Goal: Task Accomplishment & Management: Complete application form

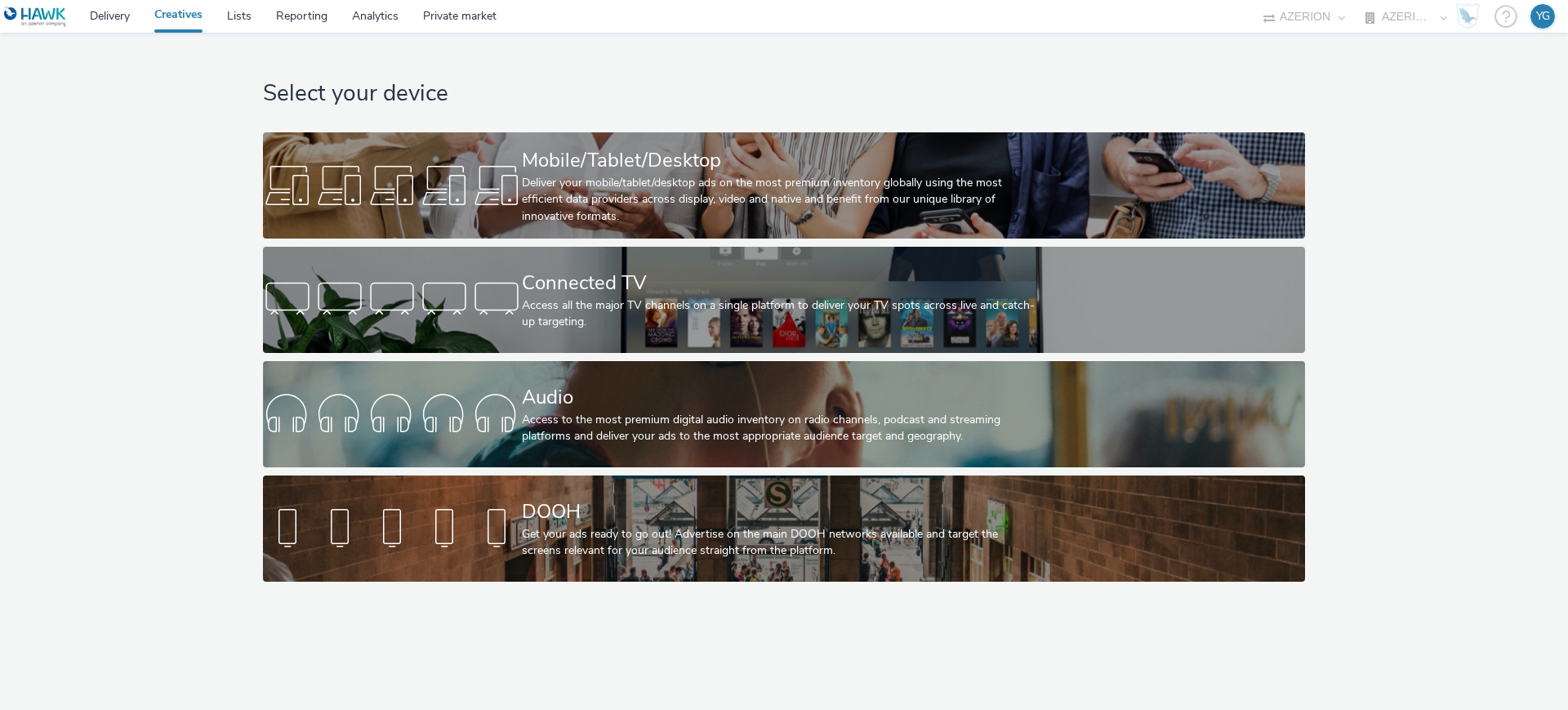
select select "ac009755-aa48-4799-8050-7a339a378eb8"
select select "79162ed7-0017-4339-93b0-3399b708648f"
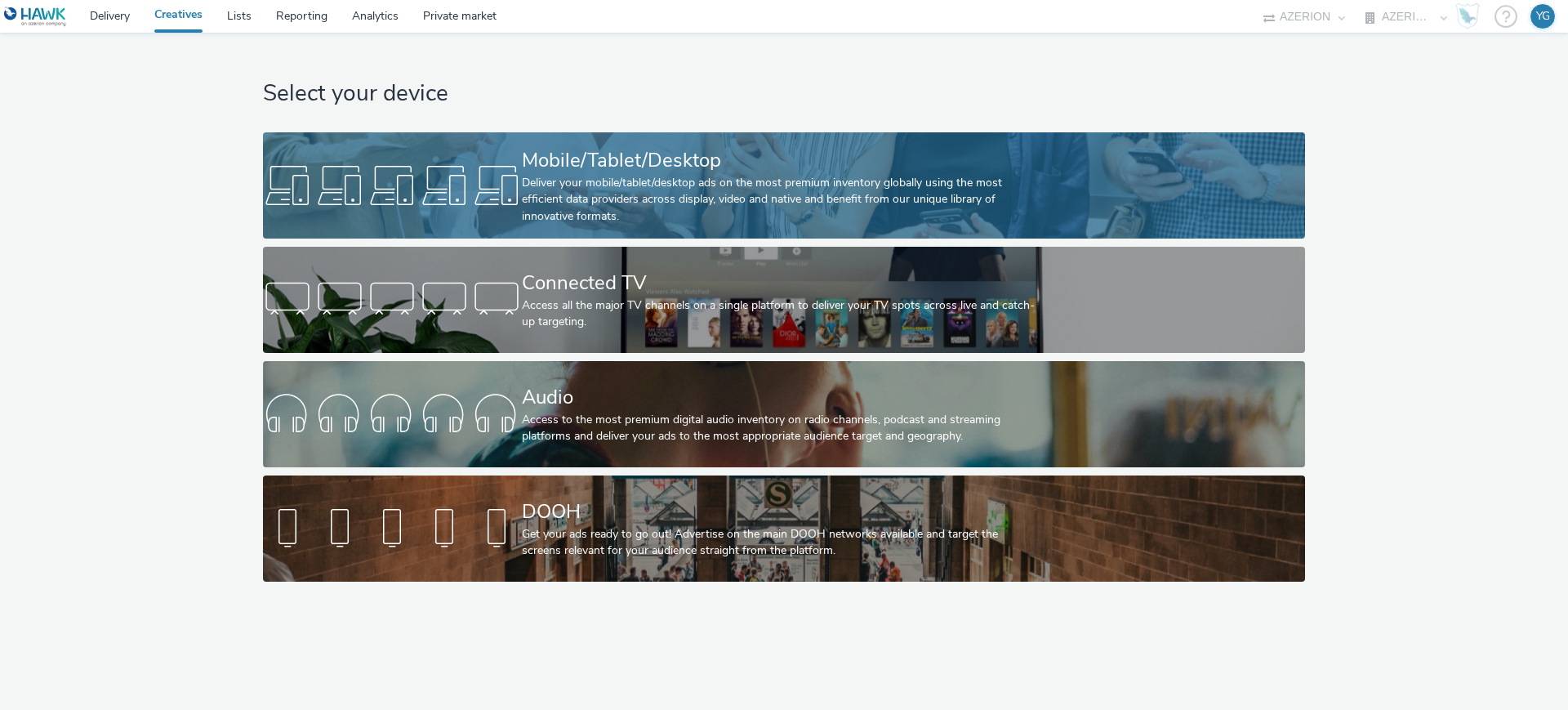
click at [657, 185] on div "Deliver your mobile/tablet/desktop ads on the most premium inventory globally u…" at bounding box center [780, 200] width 518 height 50
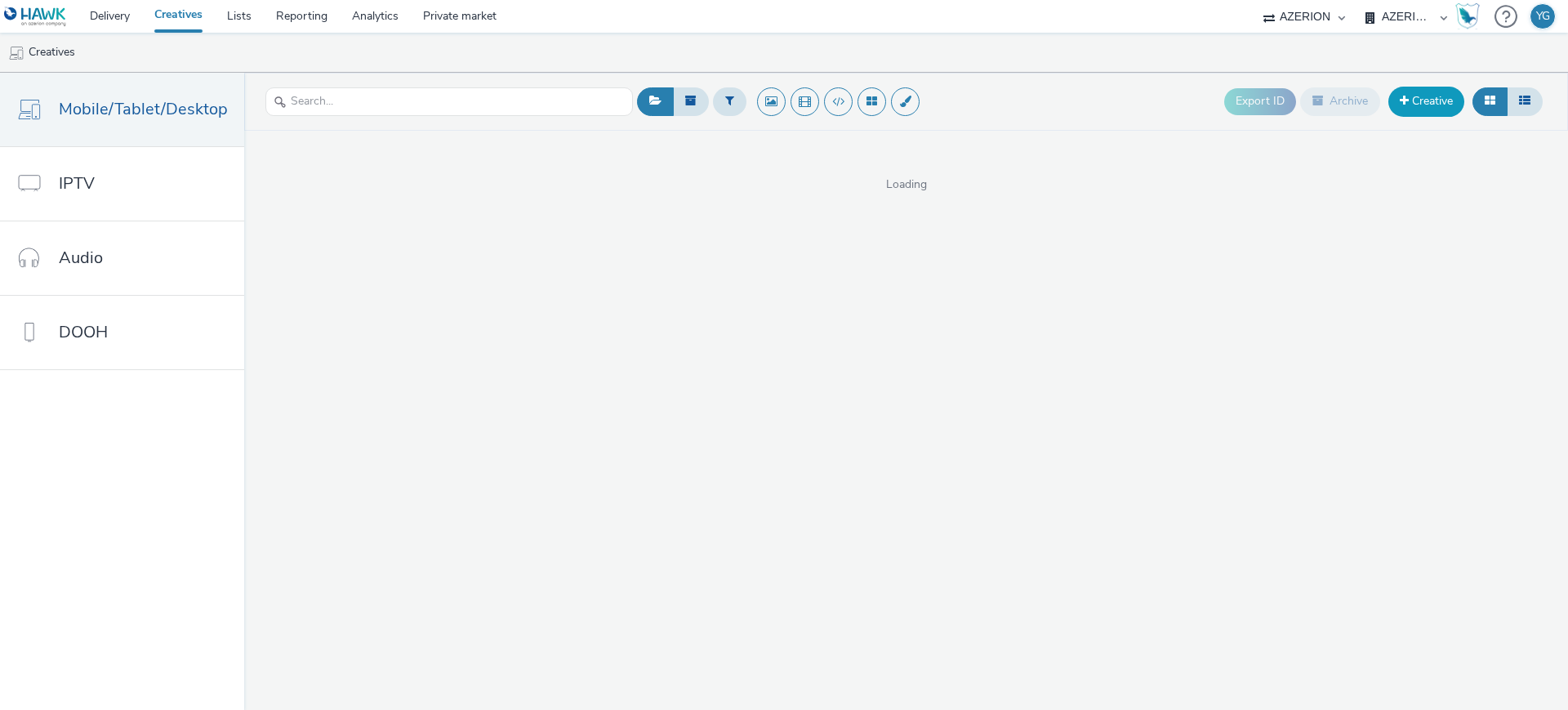
click at [1401, 96] on span at bounding box center [1404, 100] width 9 height 12
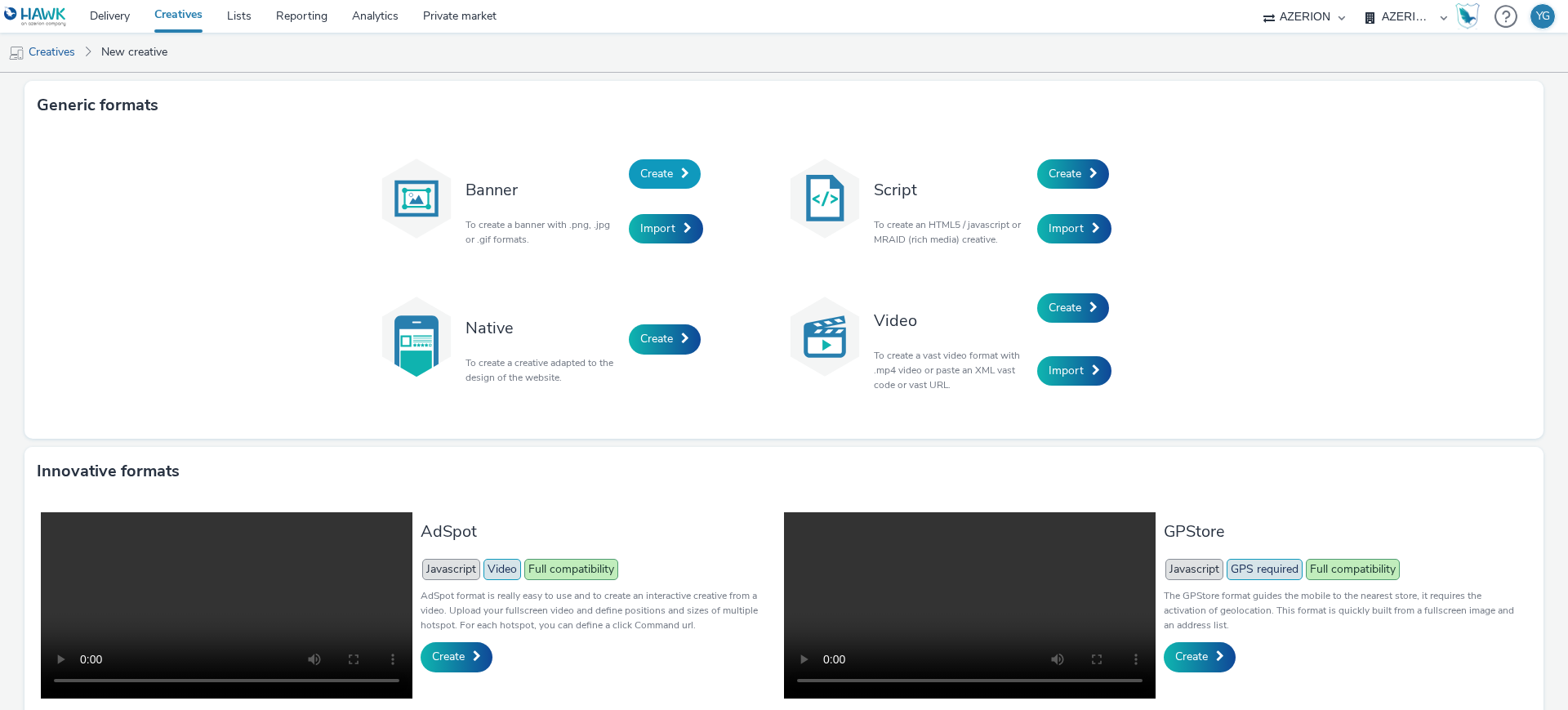
click at [649, 174] on span "Create" at bounding box center [656, 173] width 33 height 15
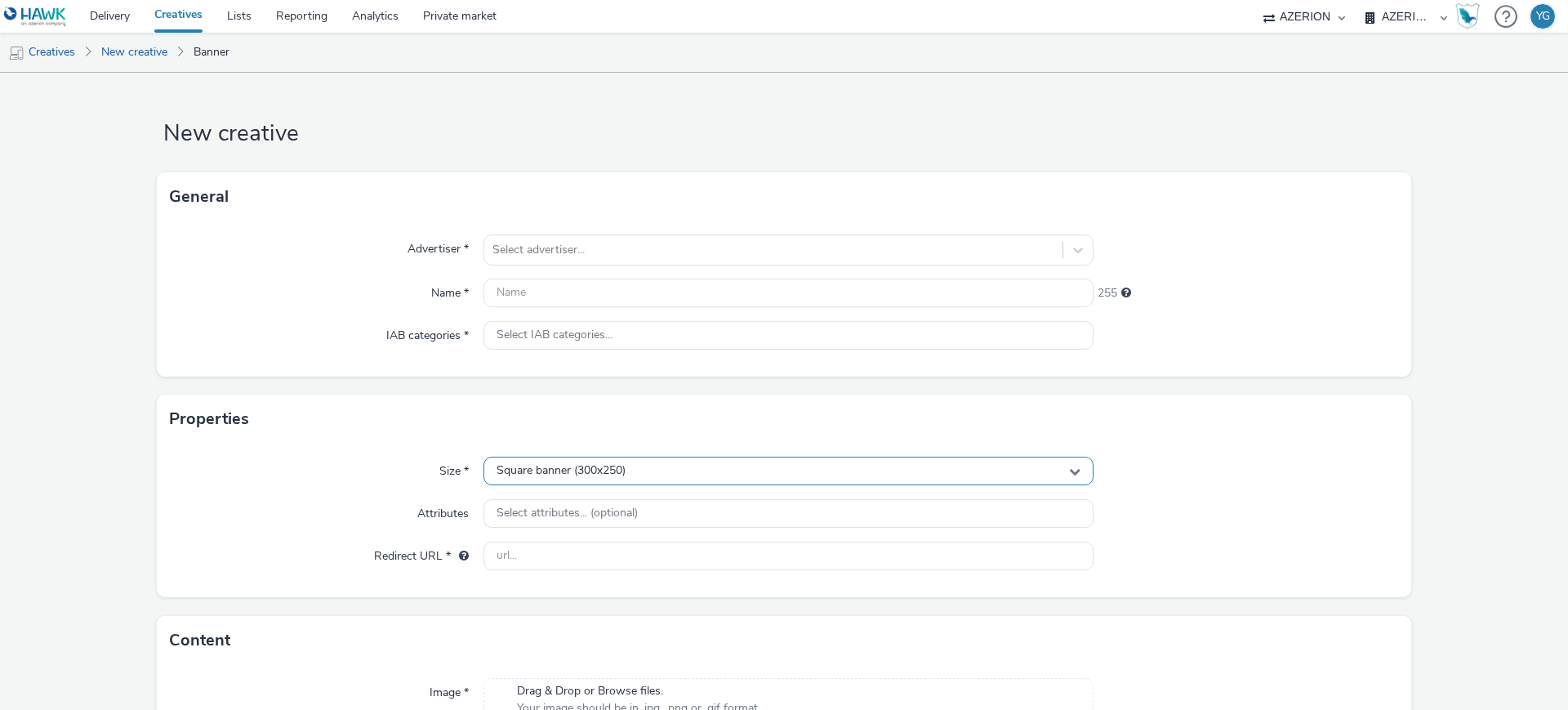
click at [560, 478] on div "Square banner (300x250)" at bounding box center [788, 471] width 610 height 29
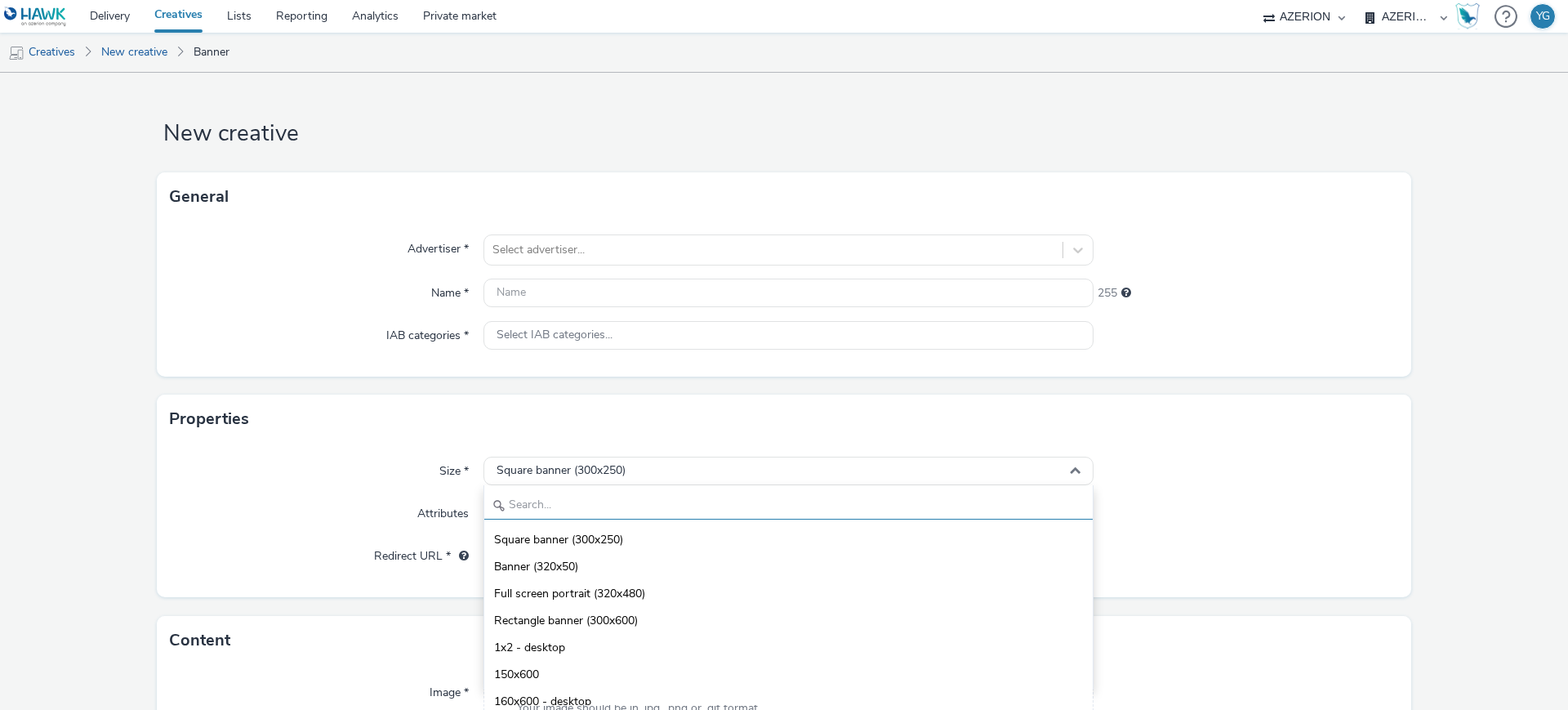
click at [558, 497] on input "text" at bounding box center [788, 505] width 609 height 29
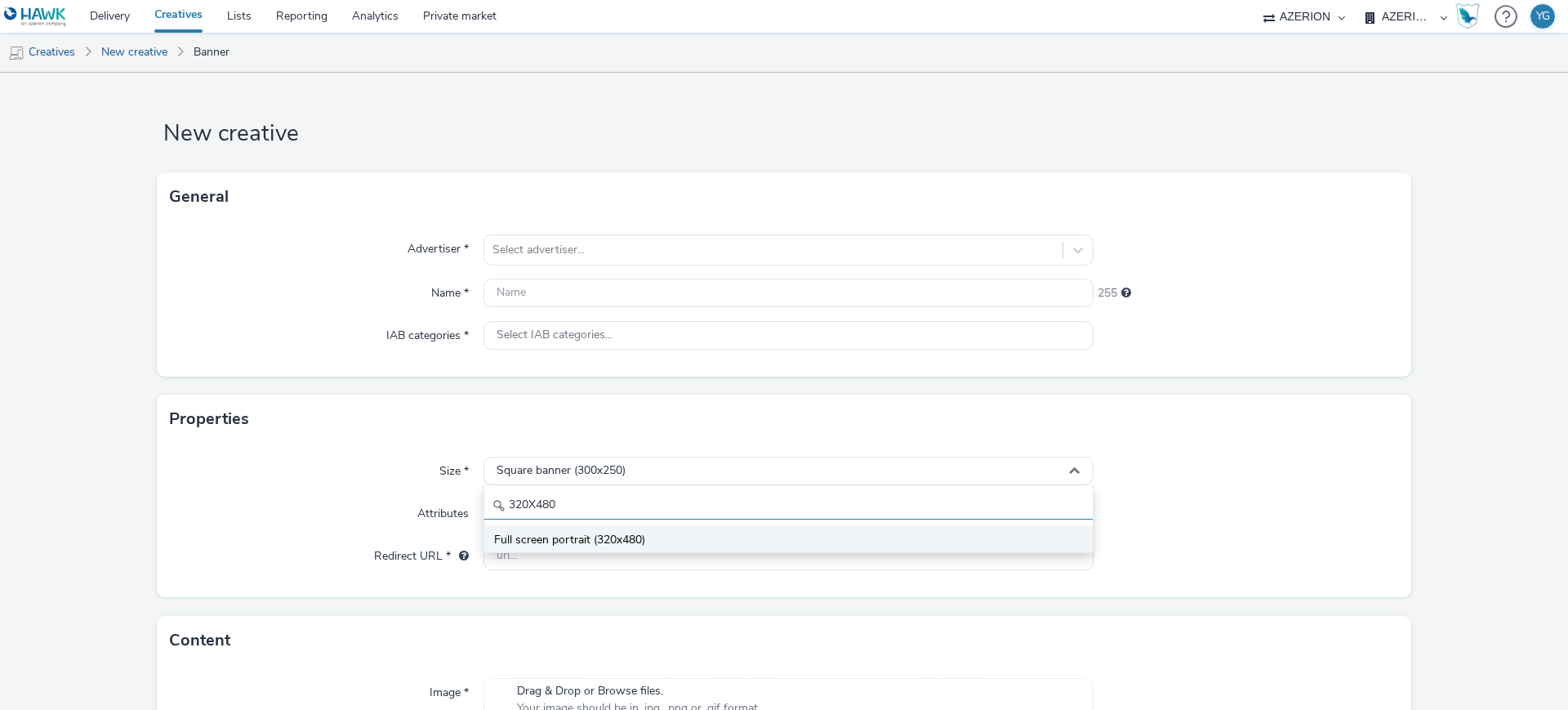
type input "320X480"
click at [554, 532] on span "Full screen portrait (320x480)" at bounding box center [569, 540] width 151 height 16
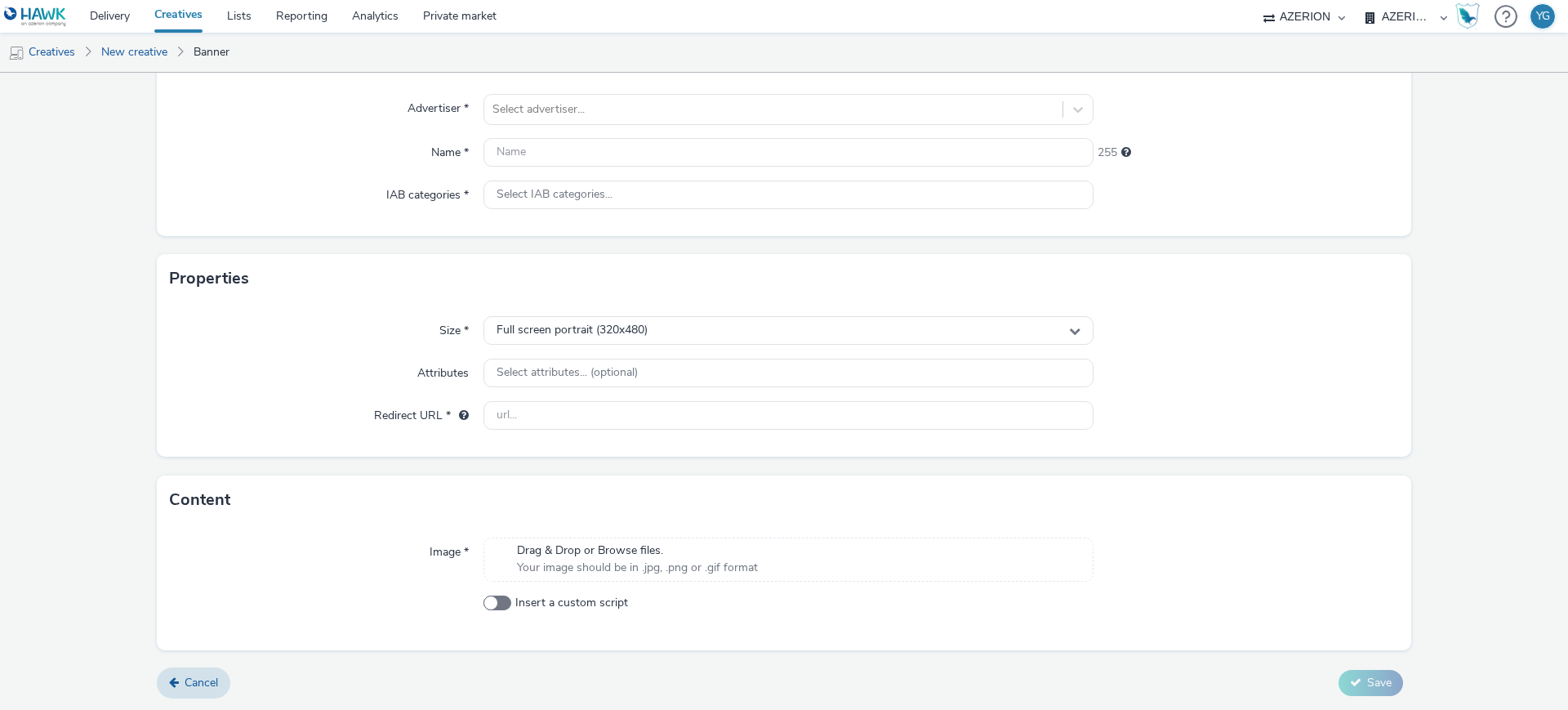
scroll to position [141, 0]
click at [688, 556] on span "Drag & Drop or Browse files." at bounding box center [637, 550] width 241 height 16
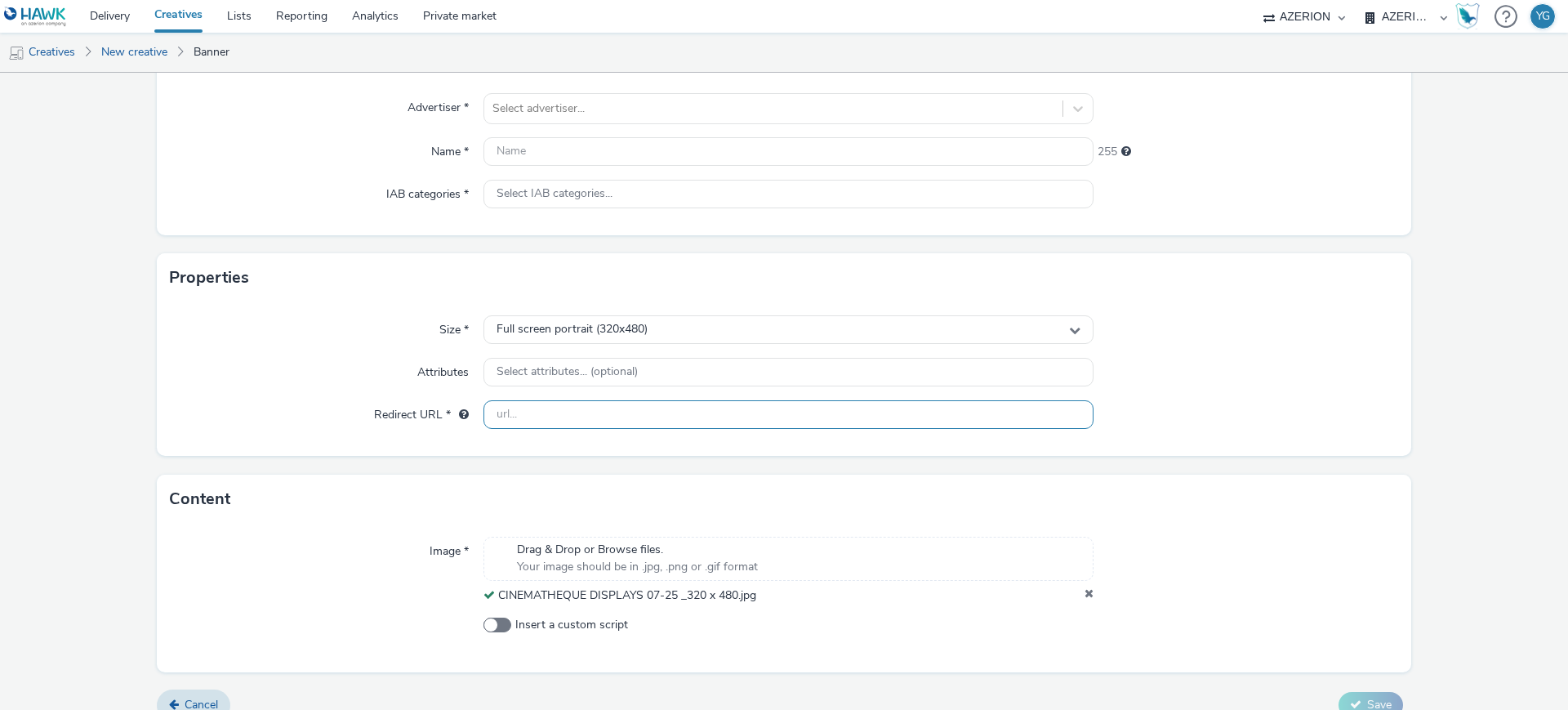
click at [566, 418] on input "text" at bounding box center [788, 415] width 610 height 29
paste input "[URL][DOMAIN_NAME]"
type input "[URL][DOMAIN_NAME]"
click at [592, 154] on input "text" at bounding box center [788, 151] width 610 height 29
click at [567, 93] on div "Select advertiser..." at bounding box center [788, 108] width 610 height 31
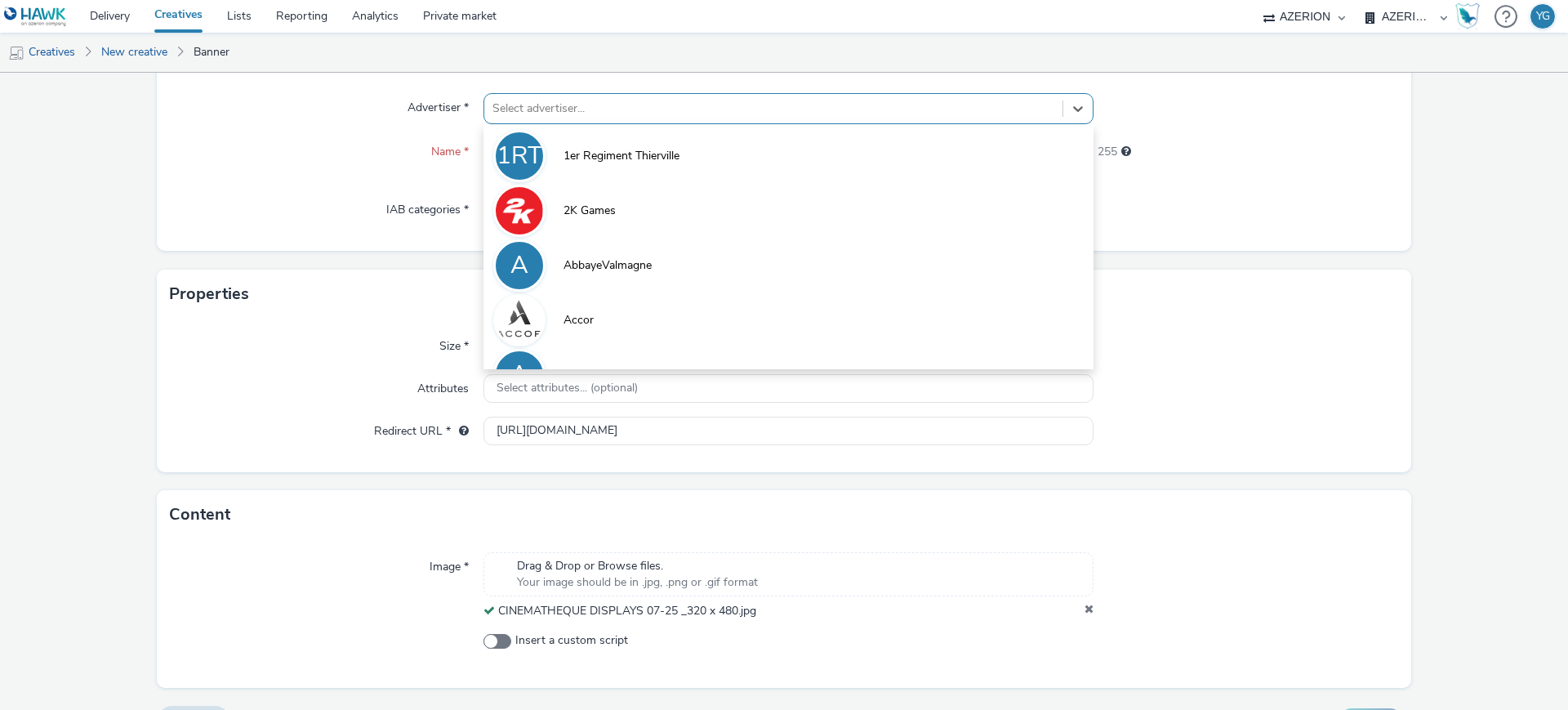
type input "b"
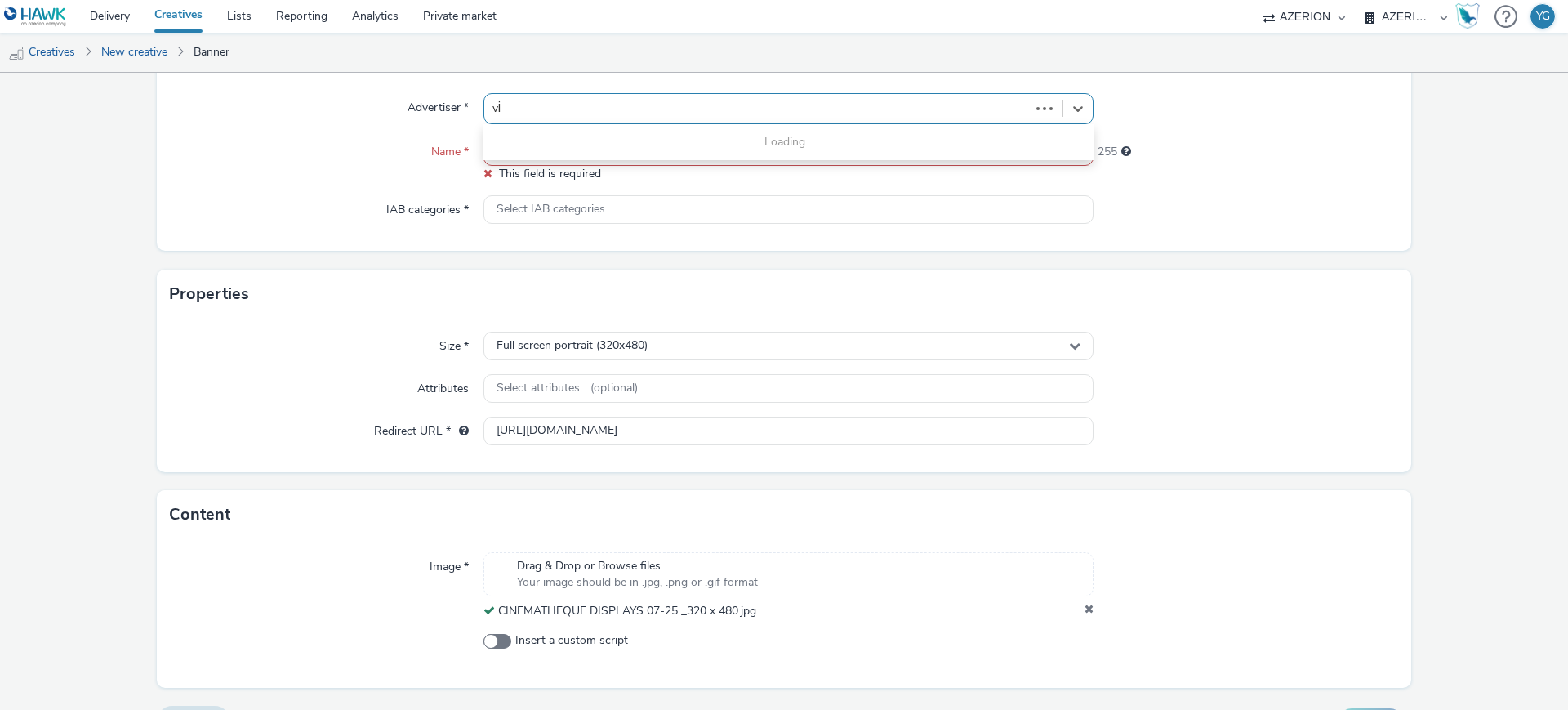
type input "v"
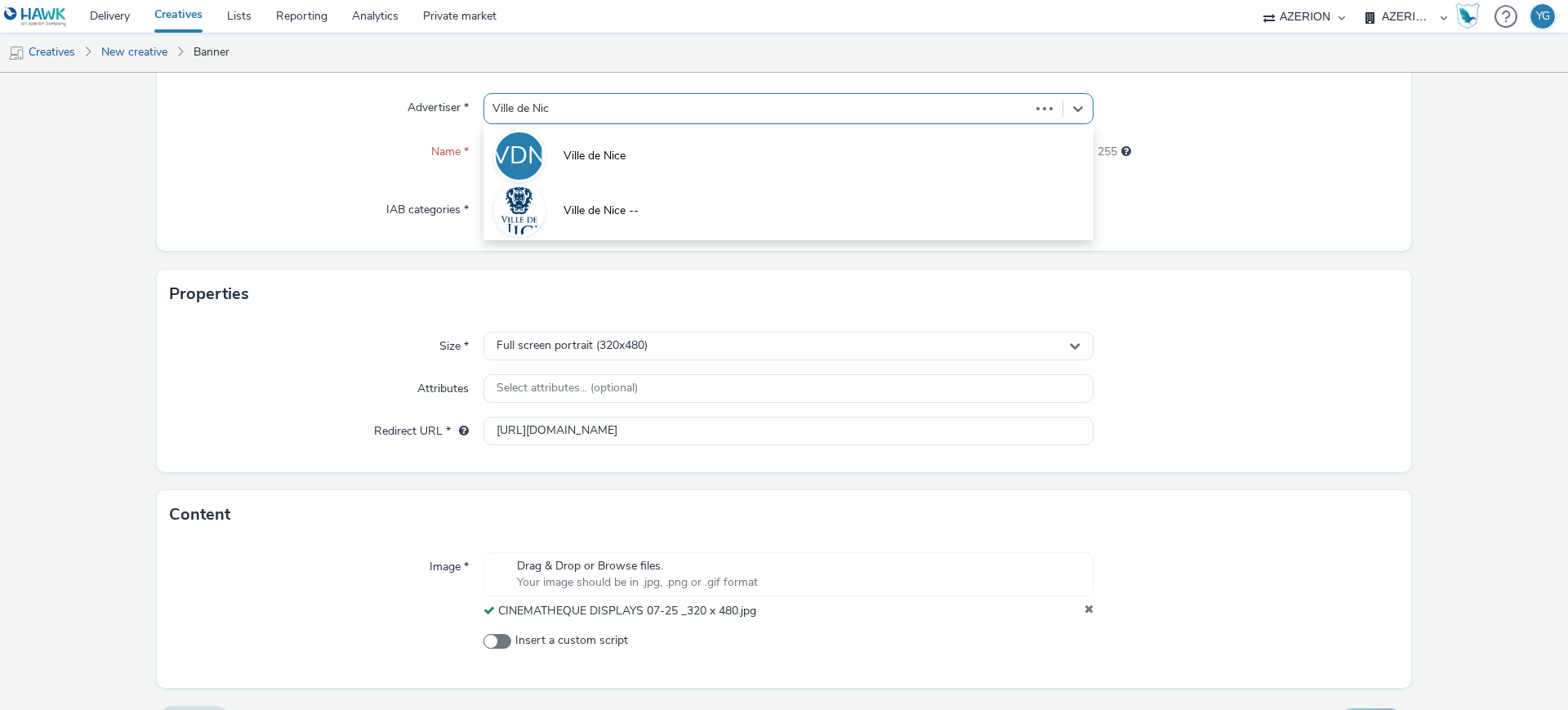
type input "Ville de Nice"
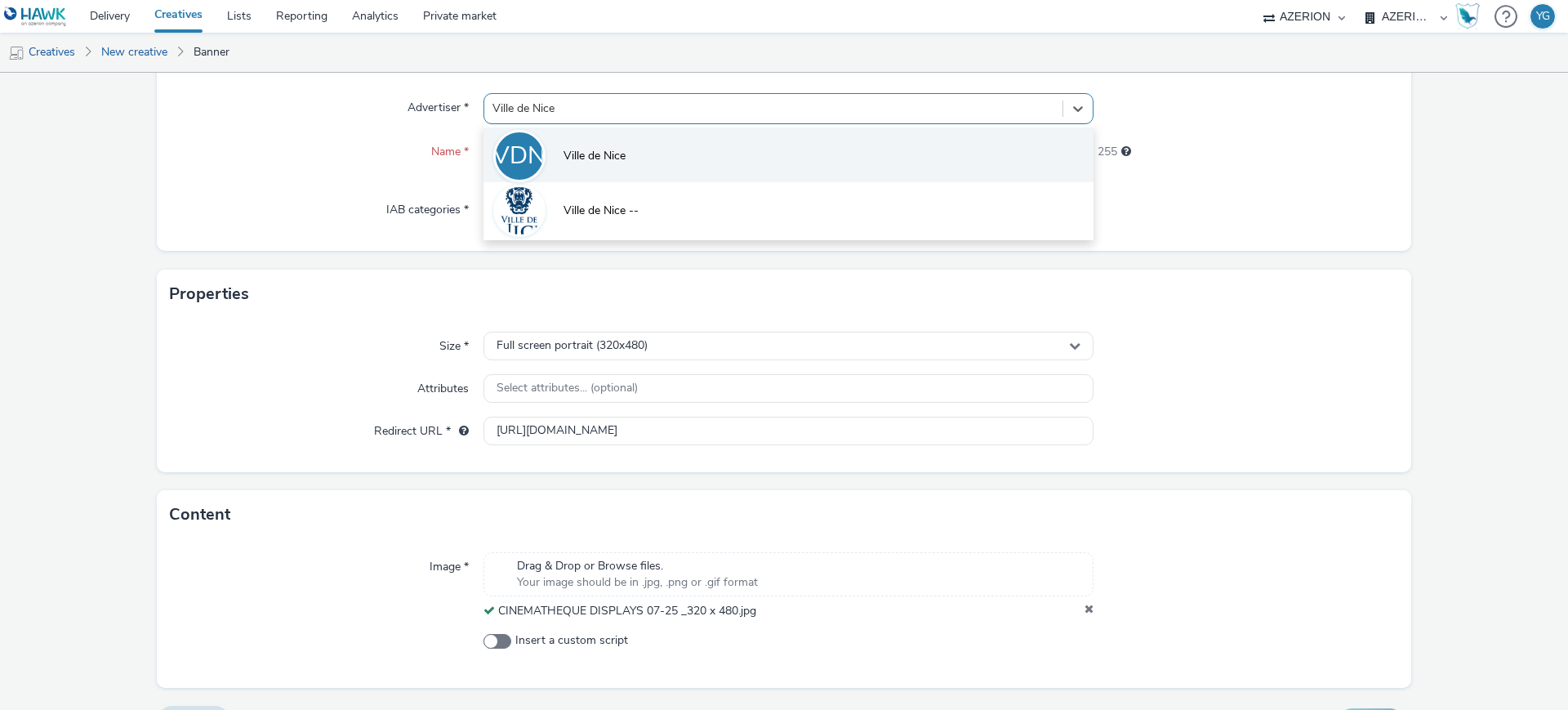
click at [588, 151] on span "Ville de Nice" at bounding box center [594, 156] width 62 height 16
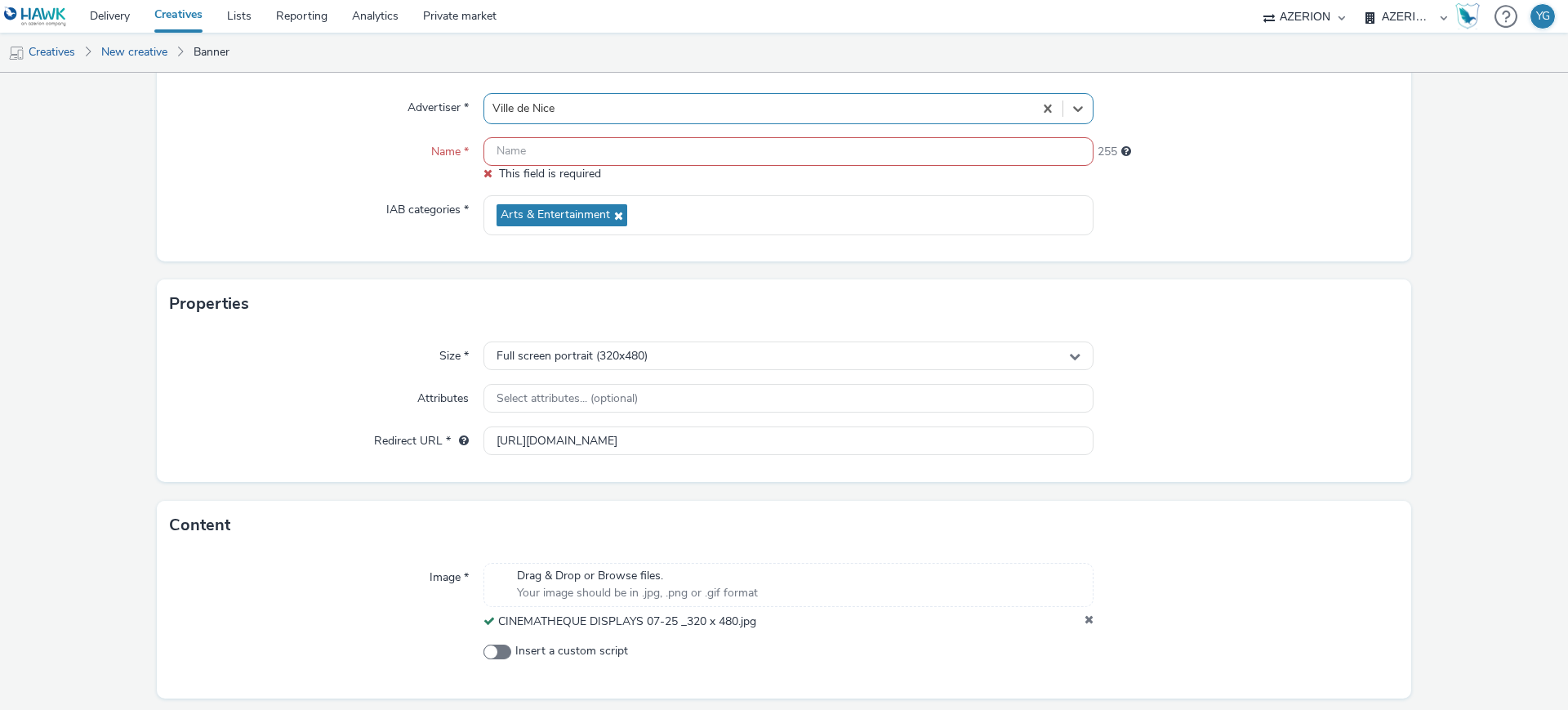
click at [564, 151] on input "text" at bounding box center [788, 151] width 610 height 29
paste input "VilledeNice_Cinematheque_Sept"
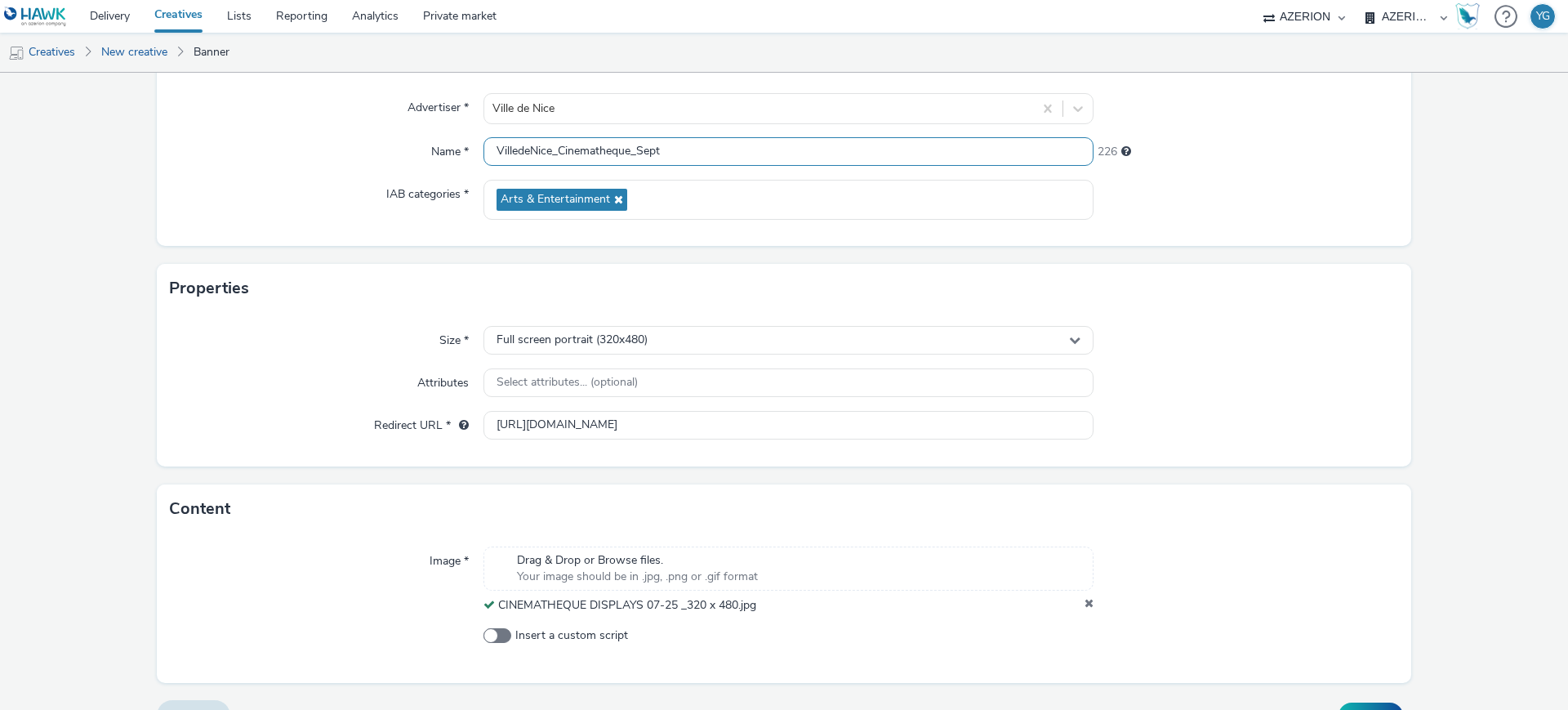
click at [635, 153] on input "VilledeNice_Cinematheque_Sept" at bounding box center [788, 151] width 610 height 29
paste input "Interstitial"
click at [724, 152] on input "VilledeNice_Cinematheque_Interstitial_Sept" at bounding box center [788, 151] width 610 height 29
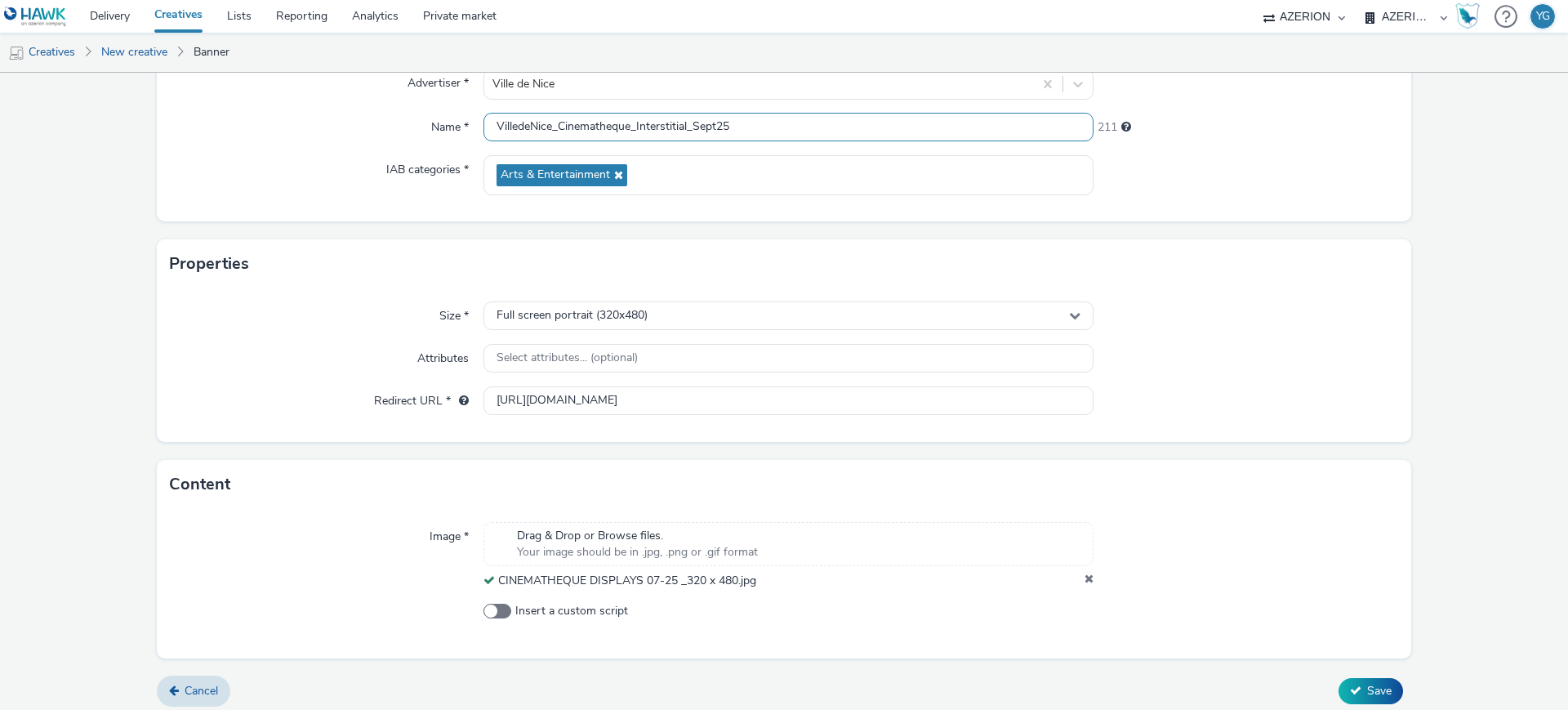
scroll to position [175, 0]
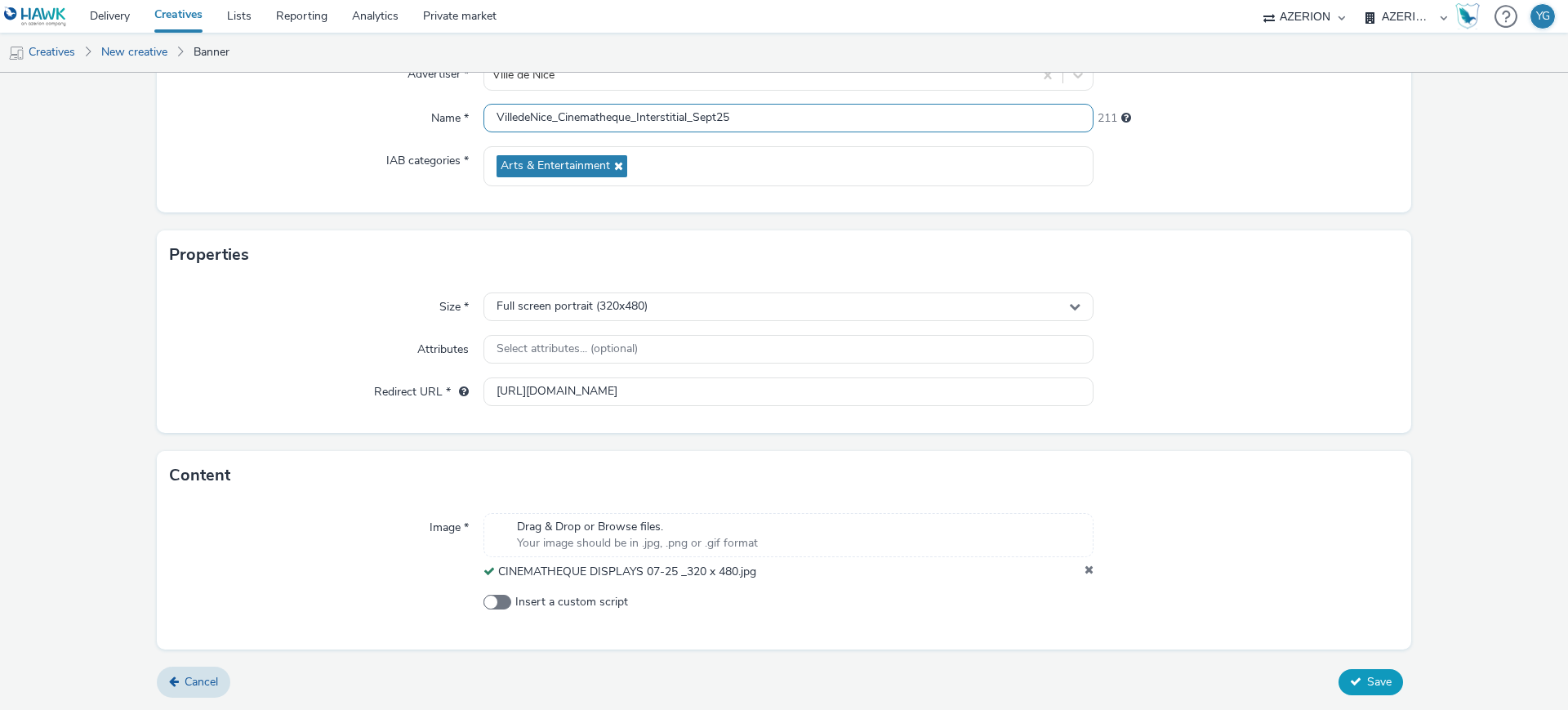
type input "VilledeNice_Cinematheque_Interstitial_Sept25"
click at [1368, 687] on span "Save" at bounding box center [1379, 681] width 24 height 15
